Goal: Answer question/provide support

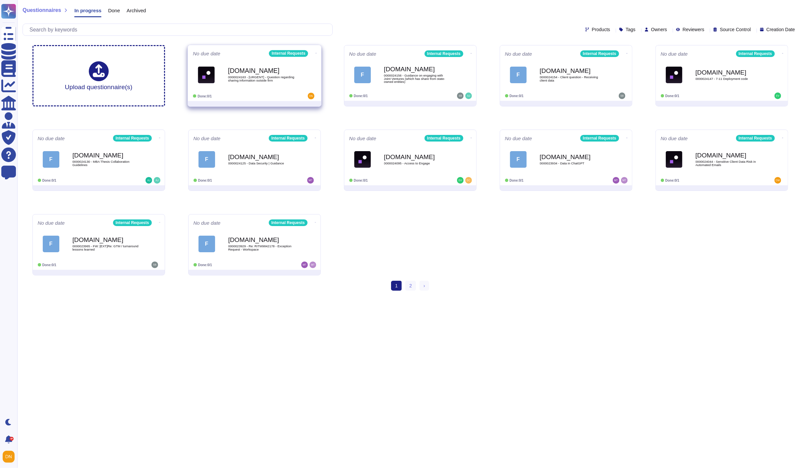
click at [219, 80] on span "Force.com 0000024163 - [URGENT] - Question regarding sharing information outsid…" at bounding box center [254, 74] width 123 height 27
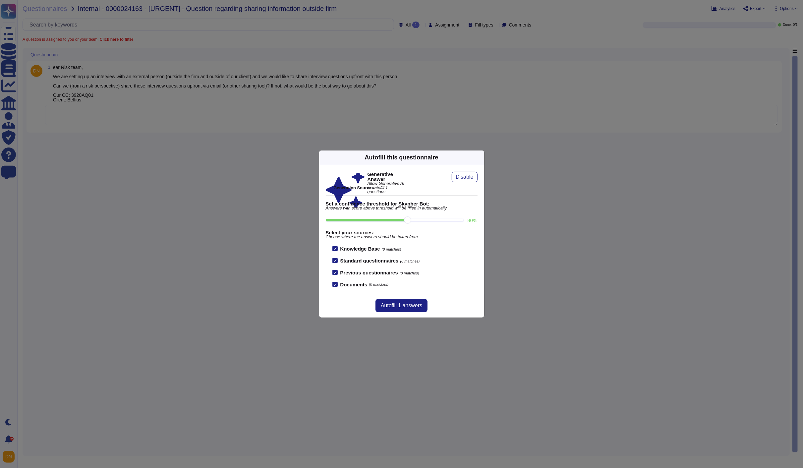
click at [480, 157] on icon at bounding box center [480, 157] width 0 height 0
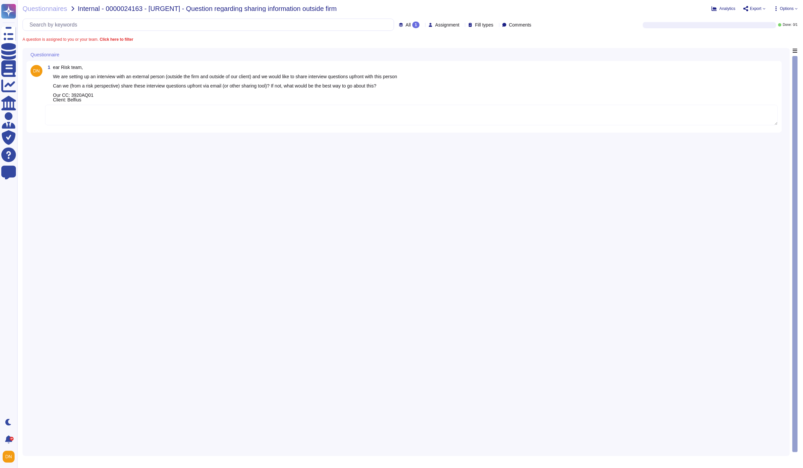
click at [421, 97] on div "1 ear Risk team, We are setting up an interview with an external person (outsid…" at bounding box center [411, 83] width 733 height 37
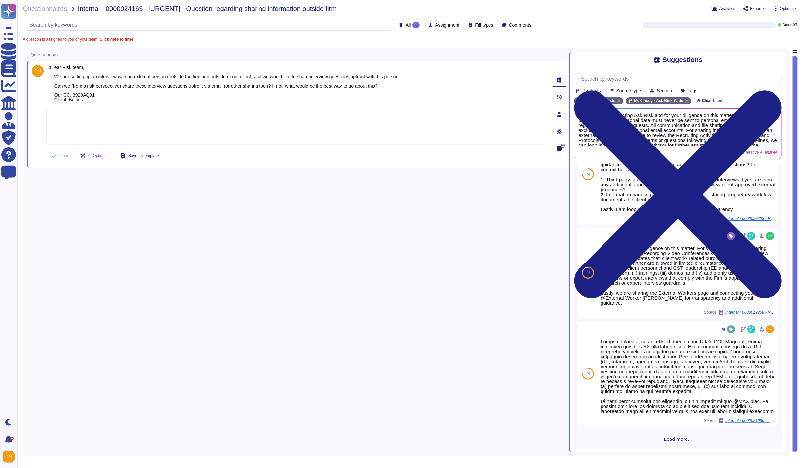
scroll to position [182, 0]
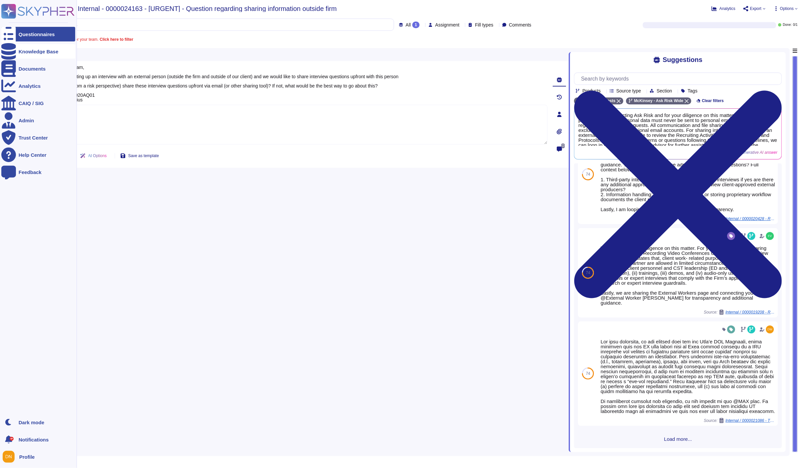
click at [12, 55] on div at bounding box center [8, 51] width 15 height 15
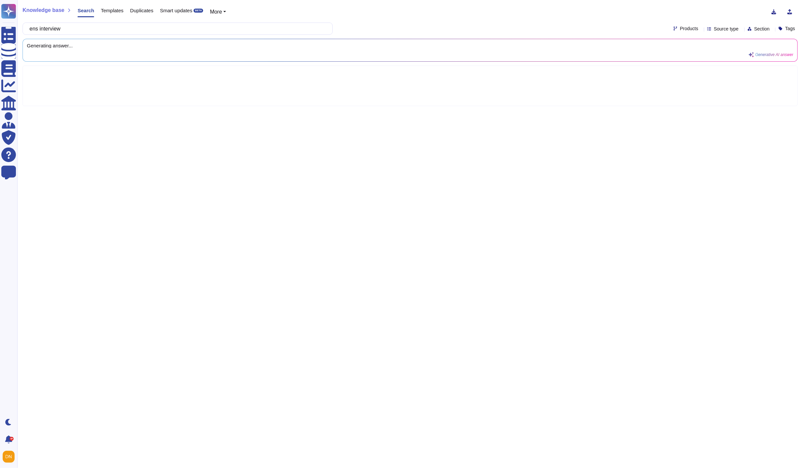
type input "ens interview"
